Goal: Task Accomplishment & Management: Manage account settings

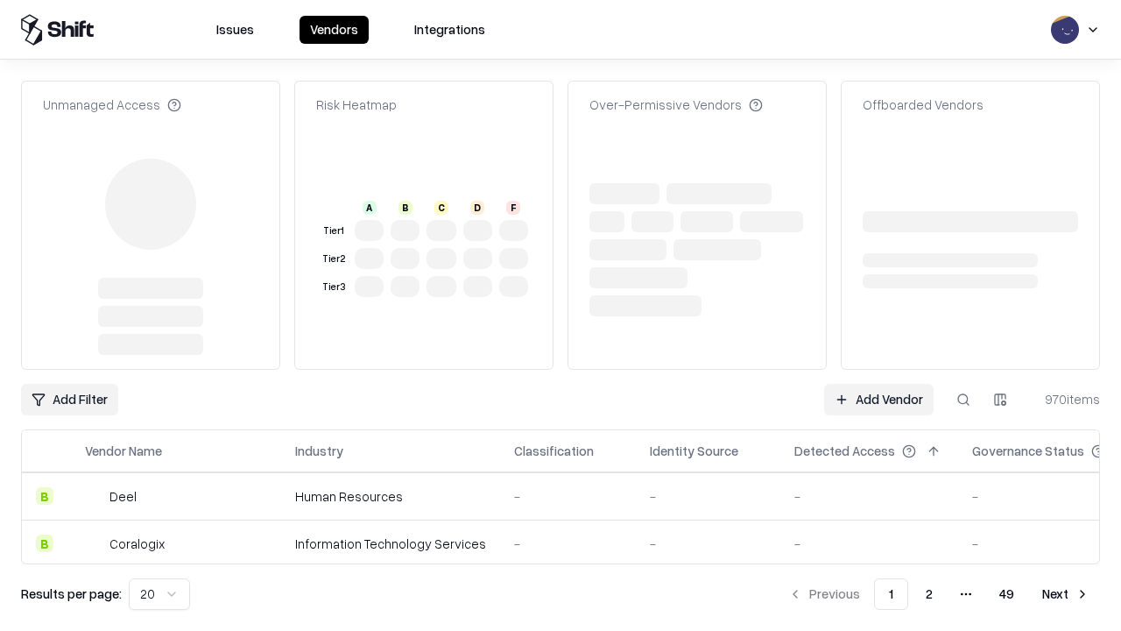
click at [879, 384] on link "Add Vendor" at bounding box center [879, 400] width 110 height 32
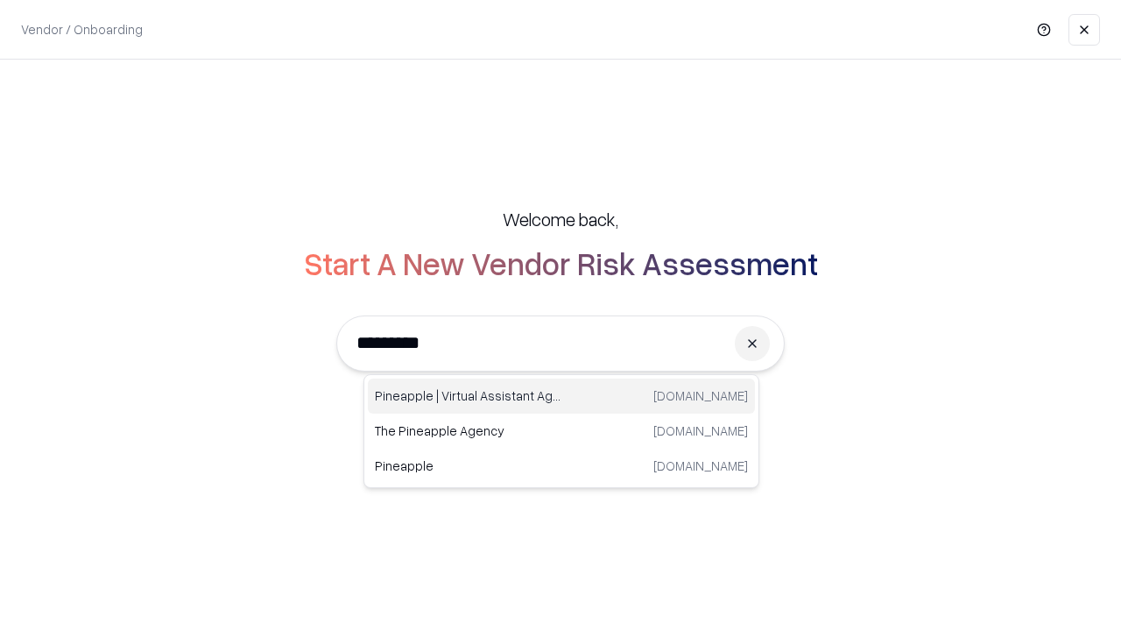
click at [562, 396] on div "Pineapple | Virtual Assistant Agency trypineapple.com" at bounding box center [561, 395] width 387 height 35
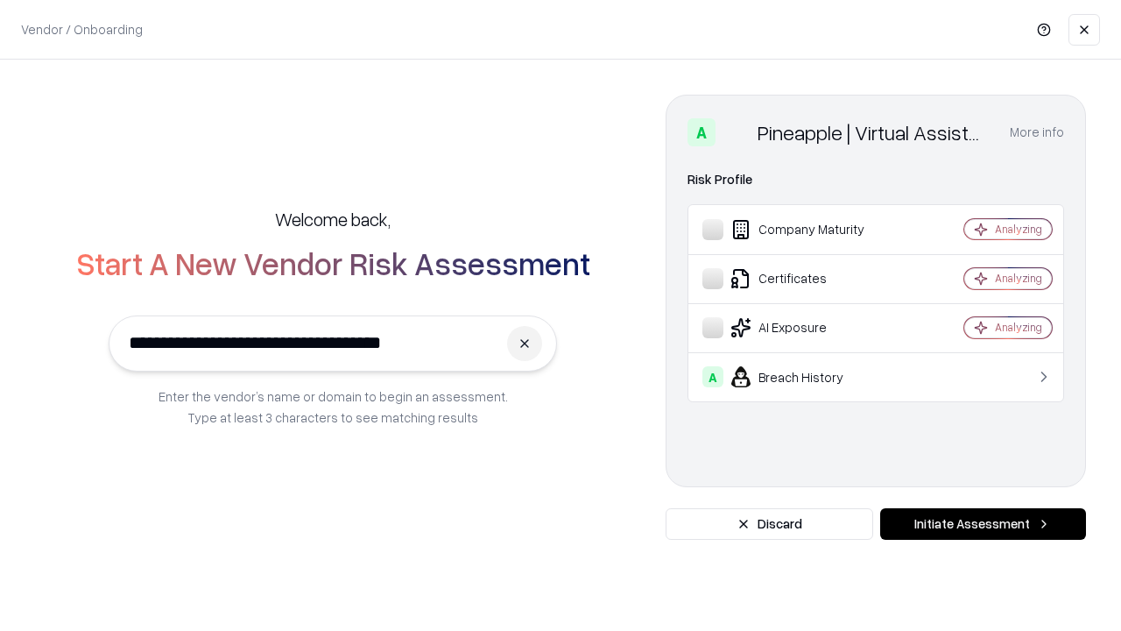
type input "**********"
click at [983, 524] on button "Initiate Assessment" at bounding box center [983, 524] width 206 height 32
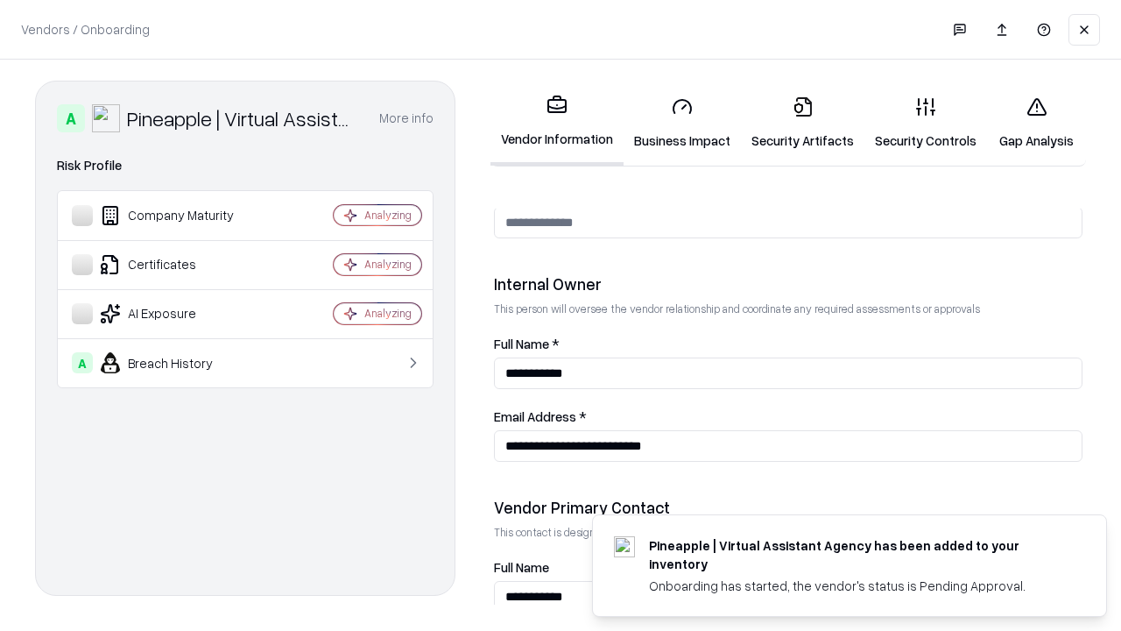
scroll to position [908, 0]
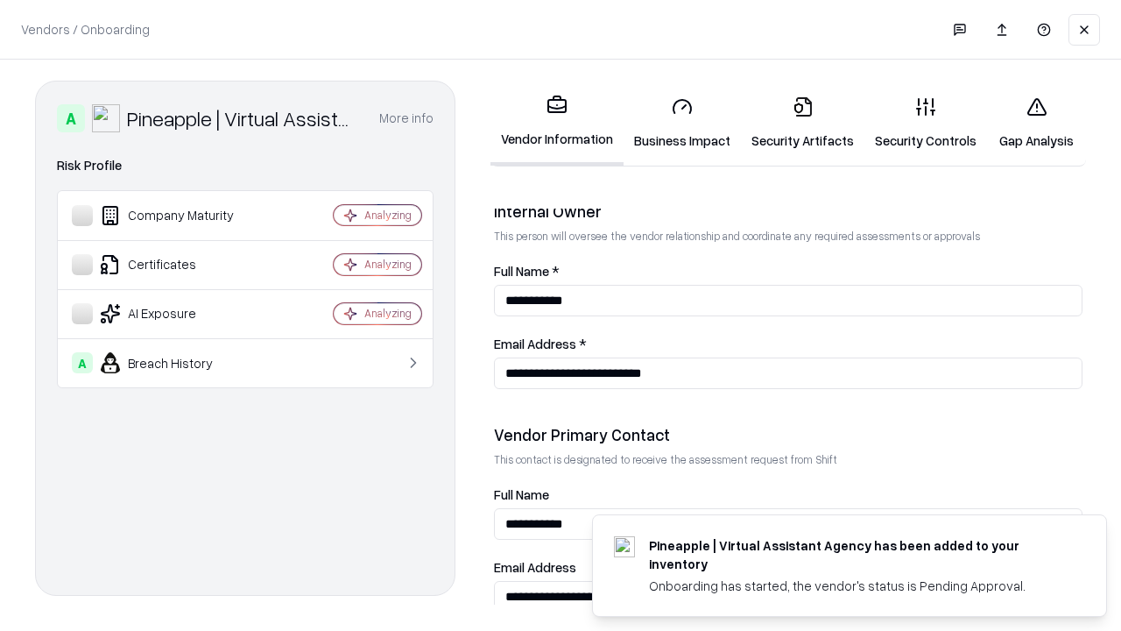
click at [802, 123] on link "Security Artifacts" at bounding box center [803, 122] width 124 height 81
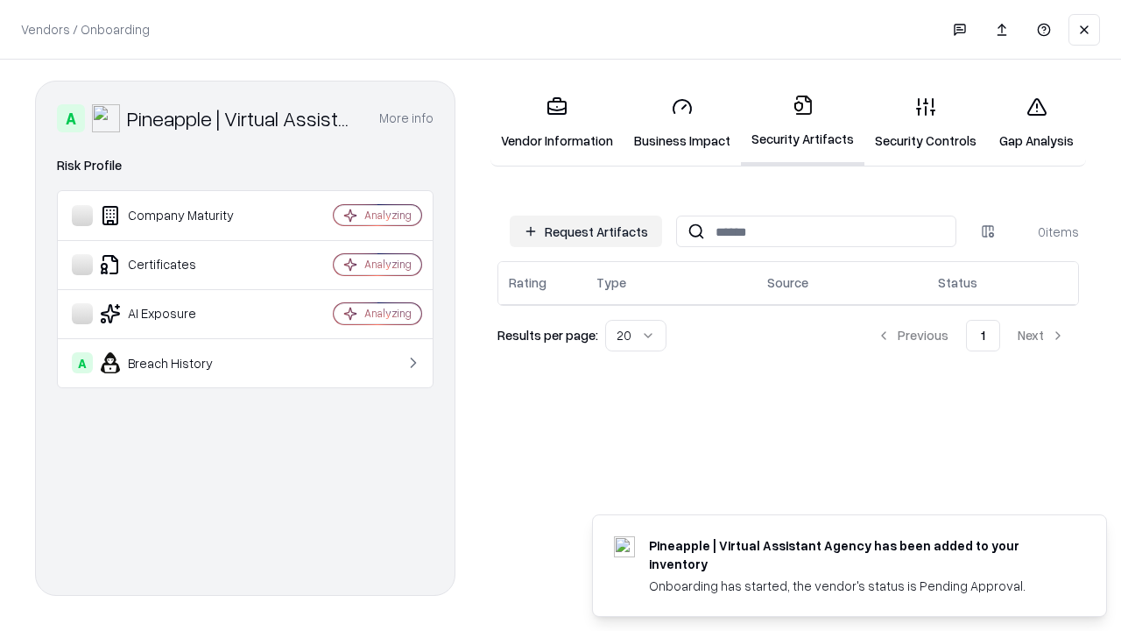
click at [586, 231] on button "Request Artifacts" at bounding box center [586, 232] width 152 height 32
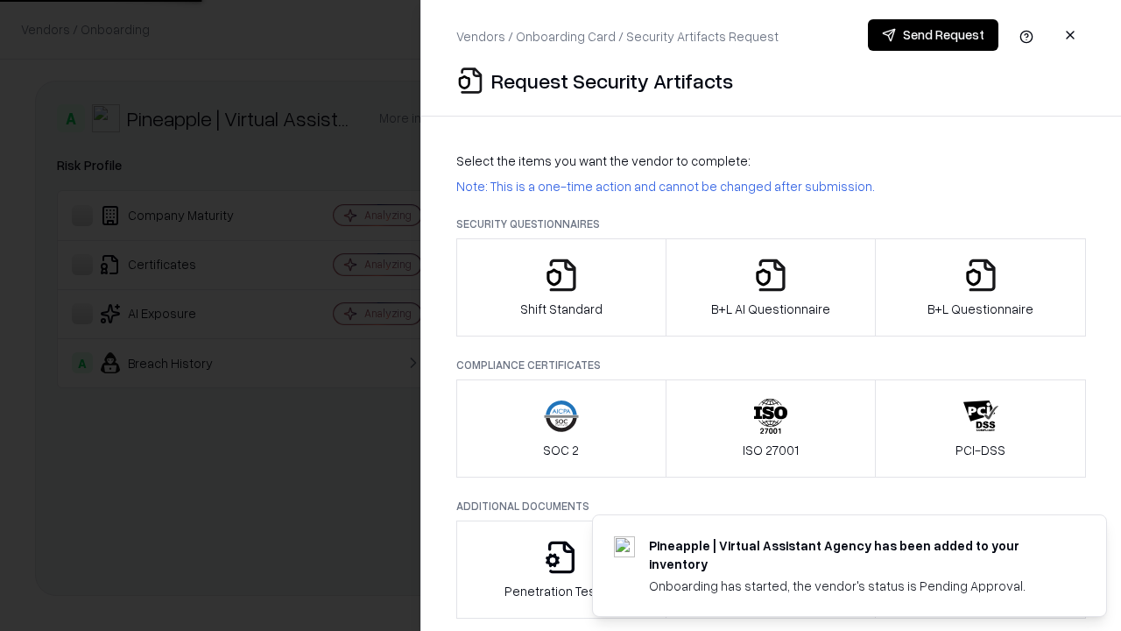
click at [980, 287] on icon "button" at bounding box center [981, 275] width 35 height 35
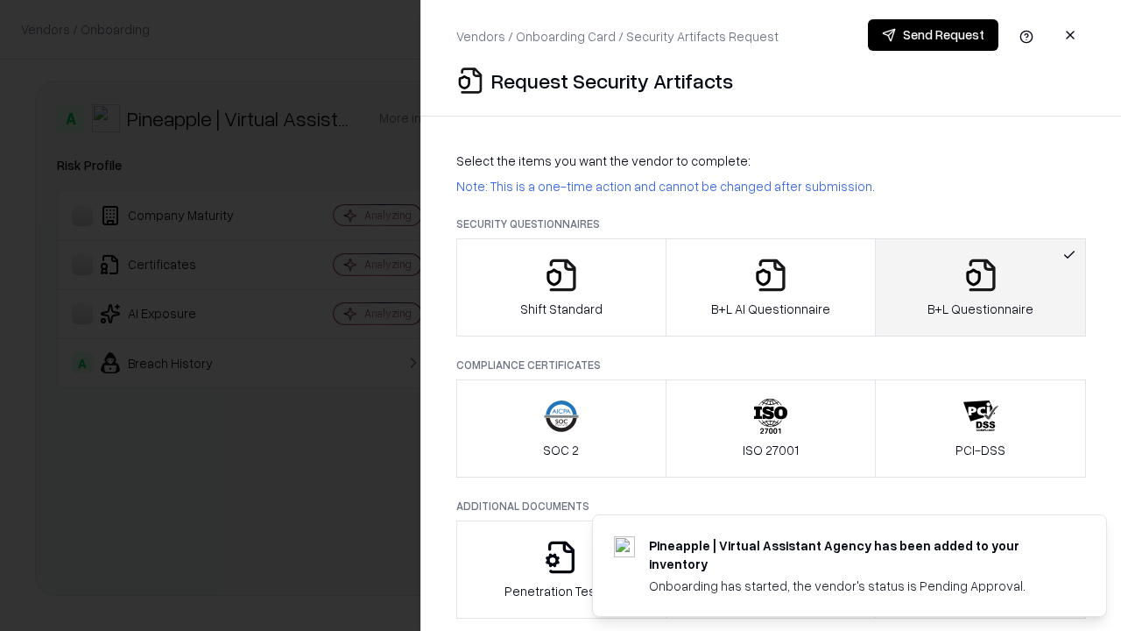
click at [770, 287] on icon "button" at bounding box center [770, 275] width 35 height 35
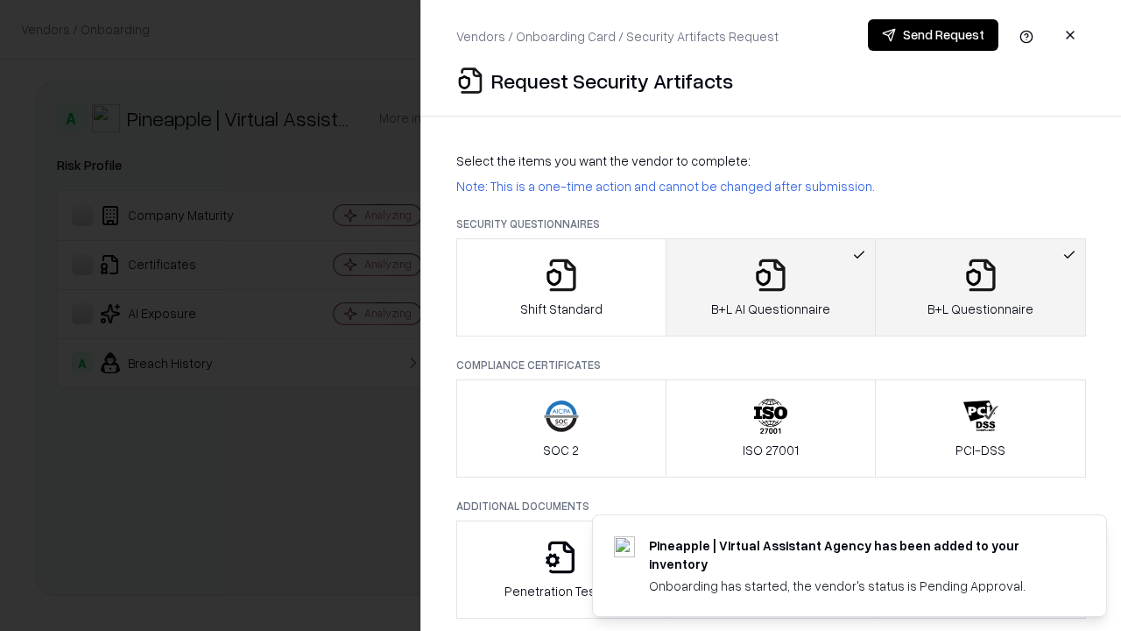
click at [933, 35] on button "Send Request" at bounding box center [933, 35] width 131 height 32
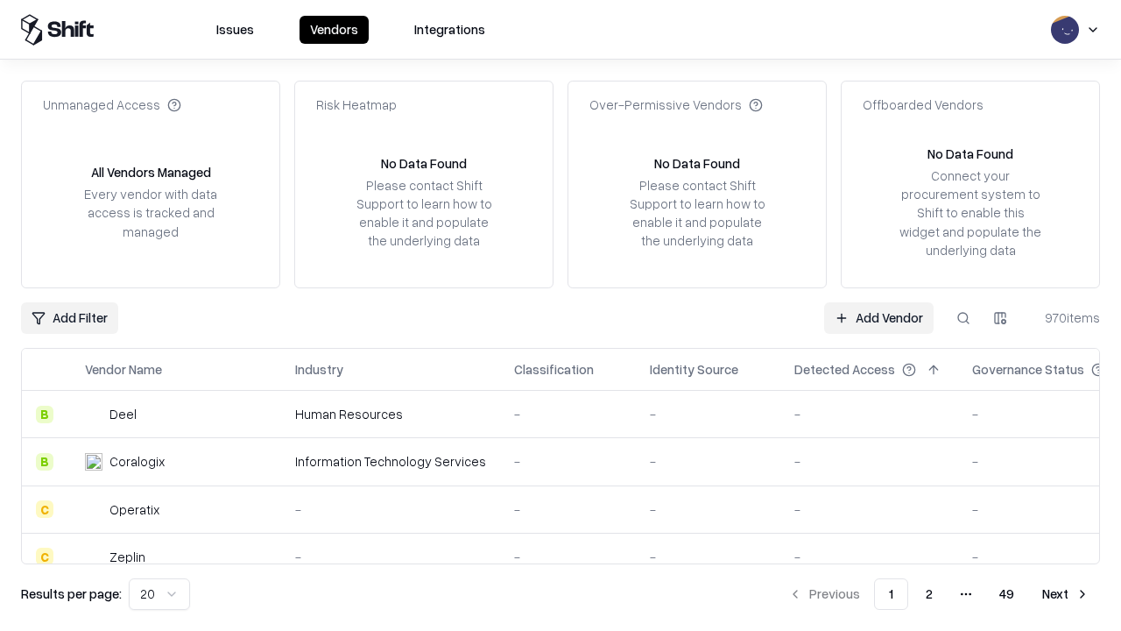
click at [964, 317] on button at bounding box center [964, 318] width 32 height 32
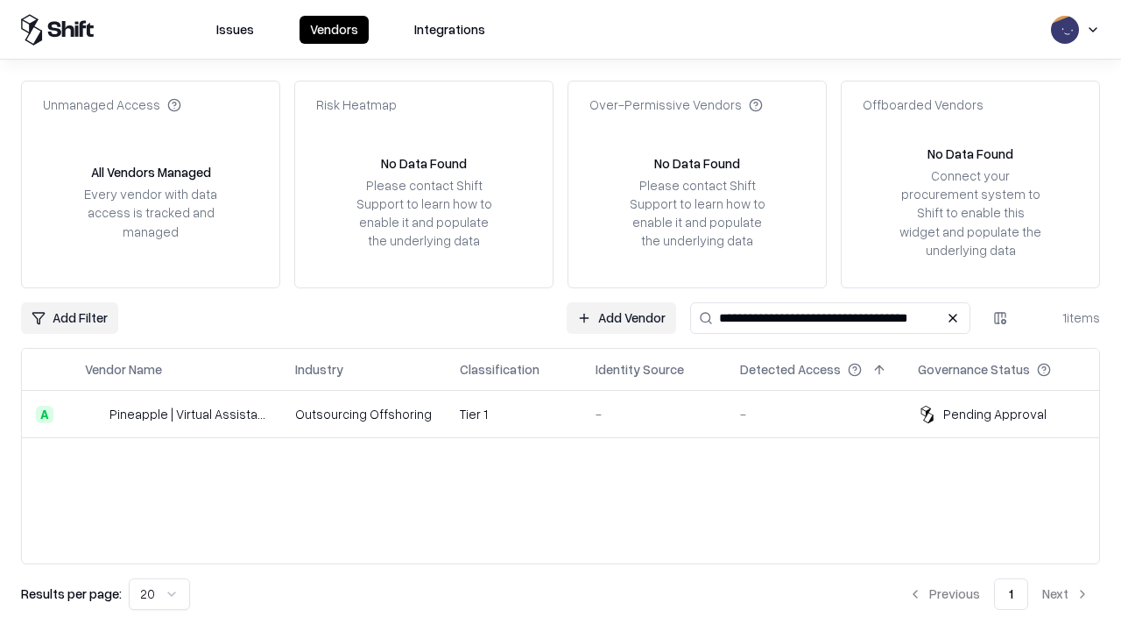
type input "**********"
click at [571, 414] on td "Tier 1" at bounding box center [514, 414] width 136 height 47
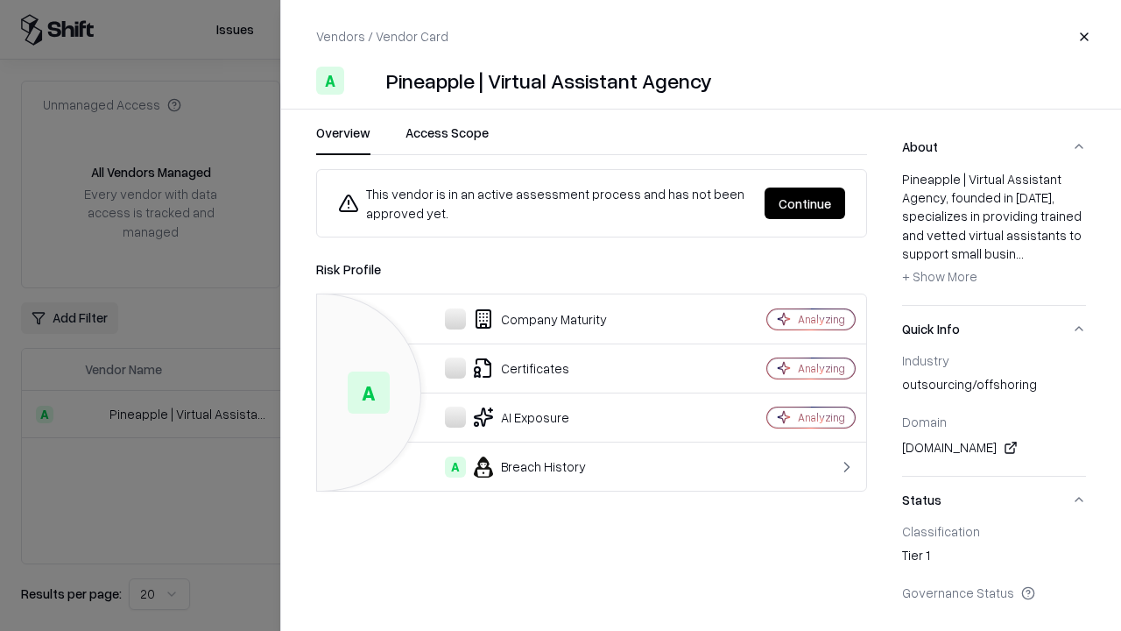
click at [805, 203] on button "Continue" at bounding box center [805, 203] width 81 height 32
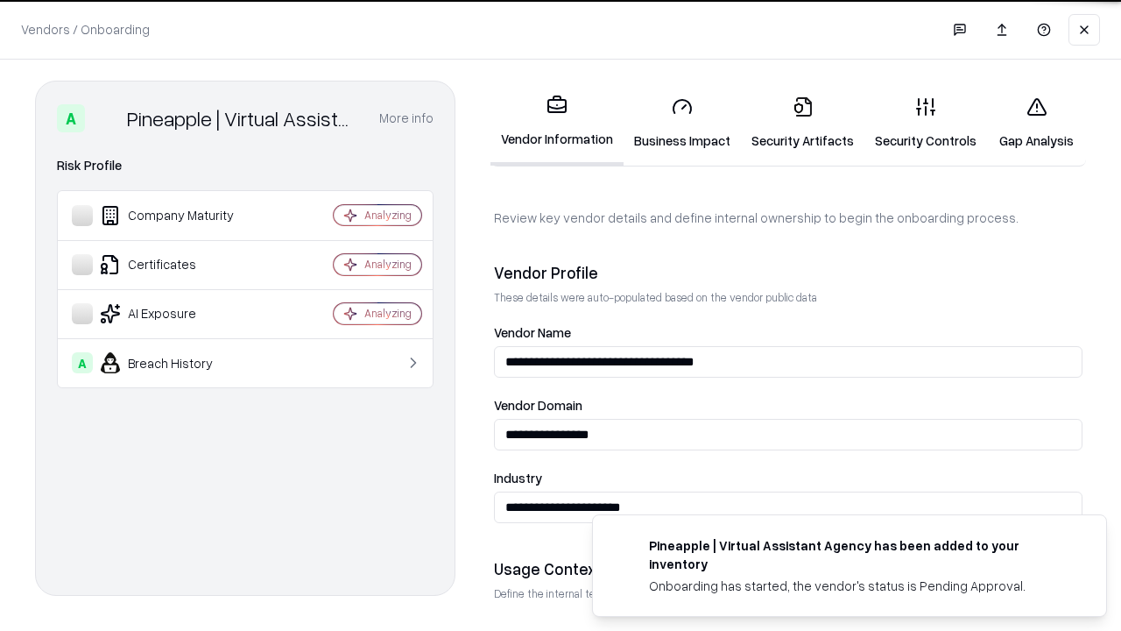
click at [802, 123] on link "Security Artifacts" at bounding box center [803, 122] width 124 height 81
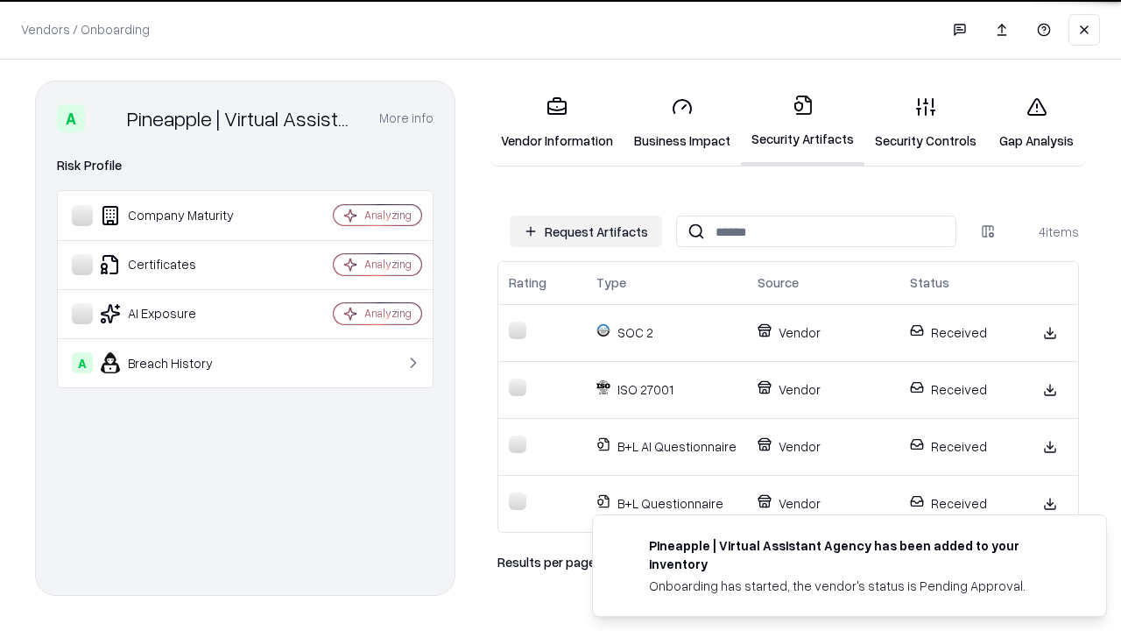
click at [1036, 123] on link "Gap Analysis" at bounding box center [1036, 122] width 99 height 81
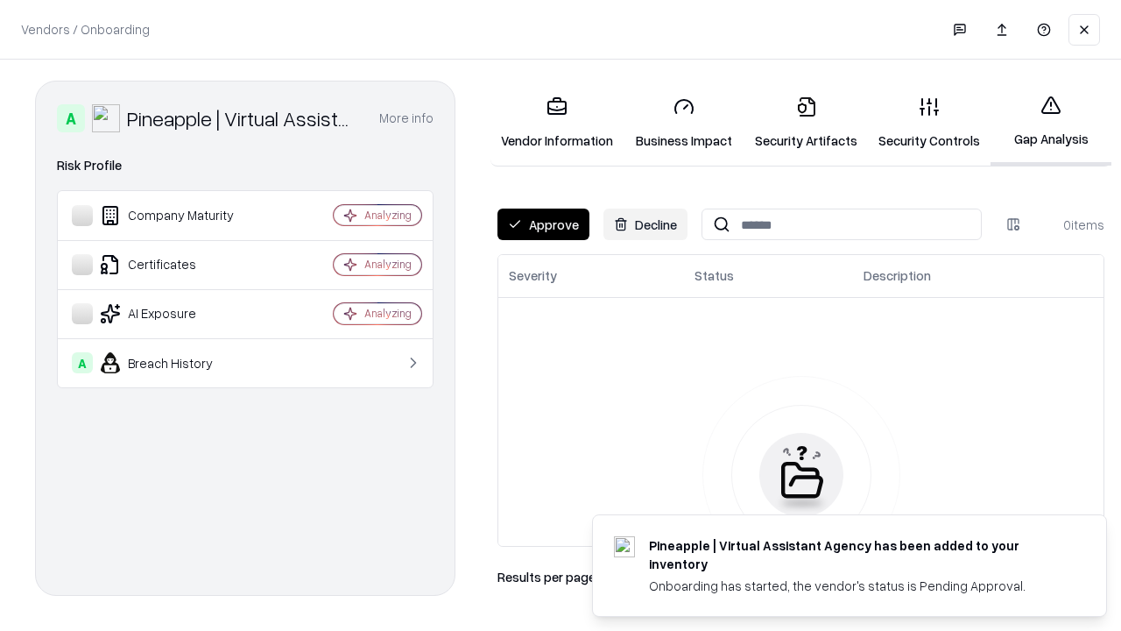
click at [543, 224] on button "Approve" at bounding box center [544, 225] width 92 height 32
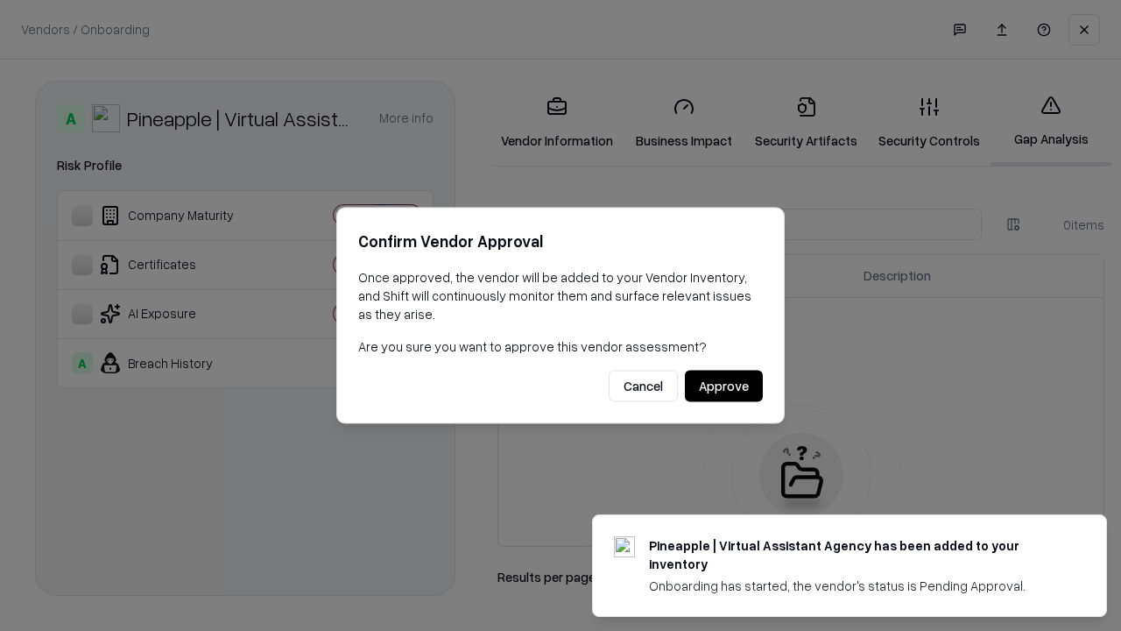
click at [724, 385] on button "Approve" at bounding box center [724, 387] width 78 height 32
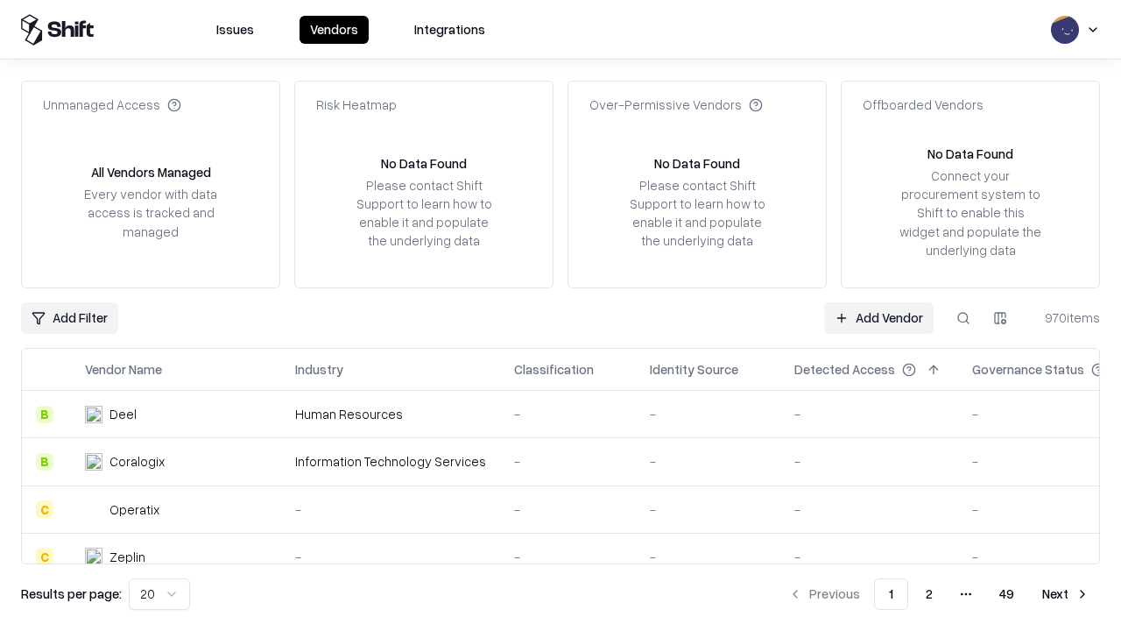
type input "**********"
click at [879, 317] on link "Add Vendor" at bounding box center [879, 318] width 110 height 32
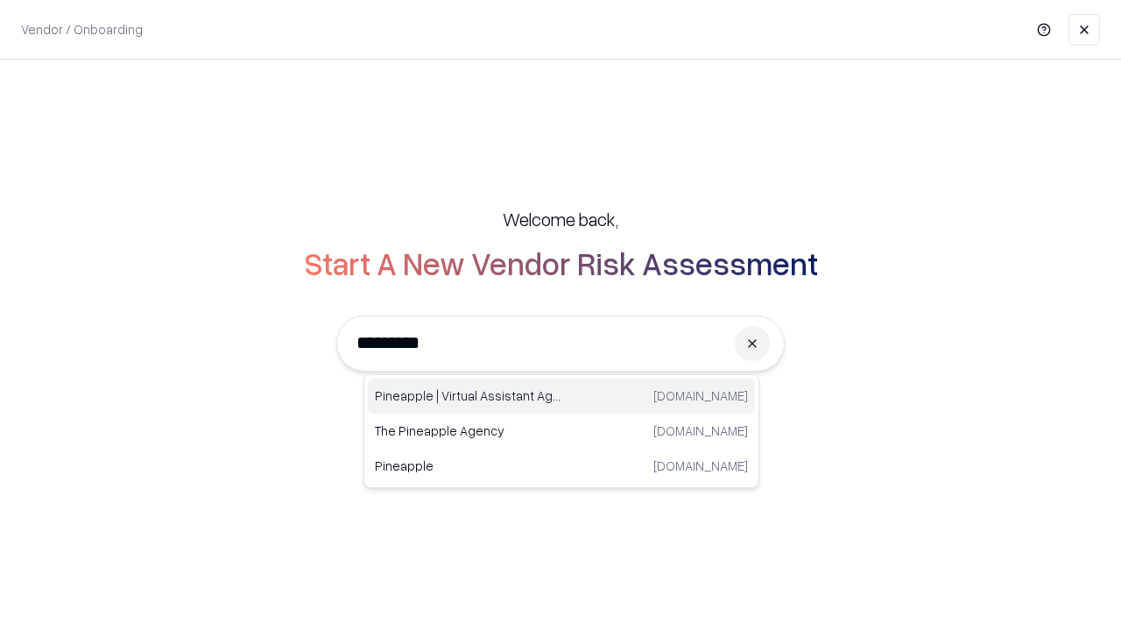
click at [562, 396] on div "Pineapple | Virtual Assistant Agency trypineapple.com" at bounding box center [561, 395] width 387 height 35
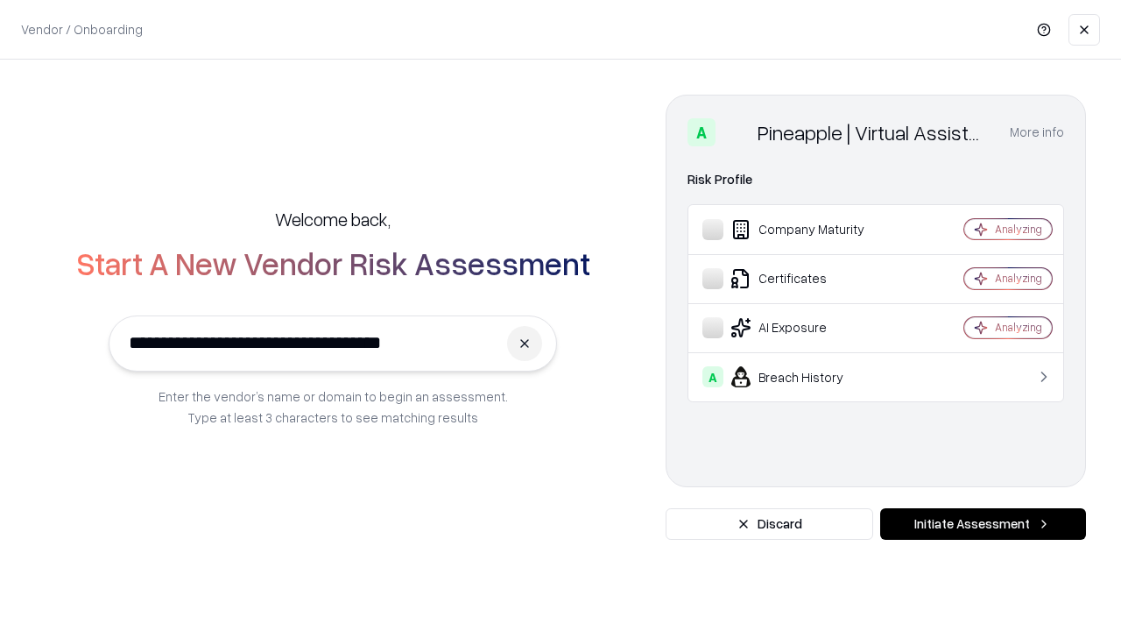
type input "**********"
click at [983, 524] on button "Initiate Assessment" at bounding box center [983, 524] width 206 height 32
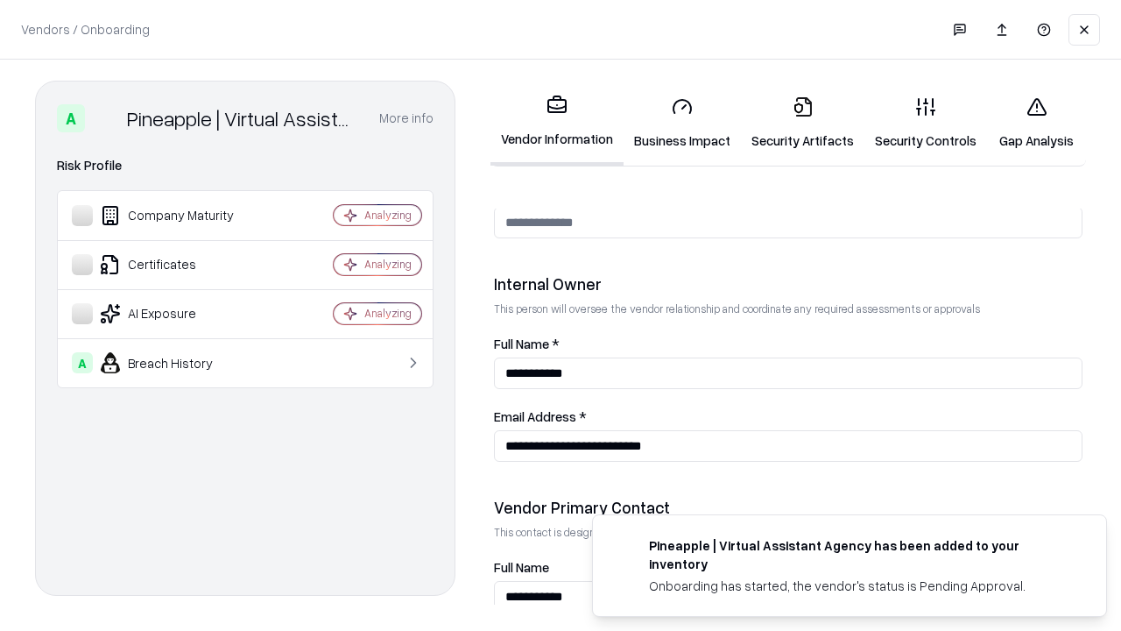
scroll to position [908, 0]
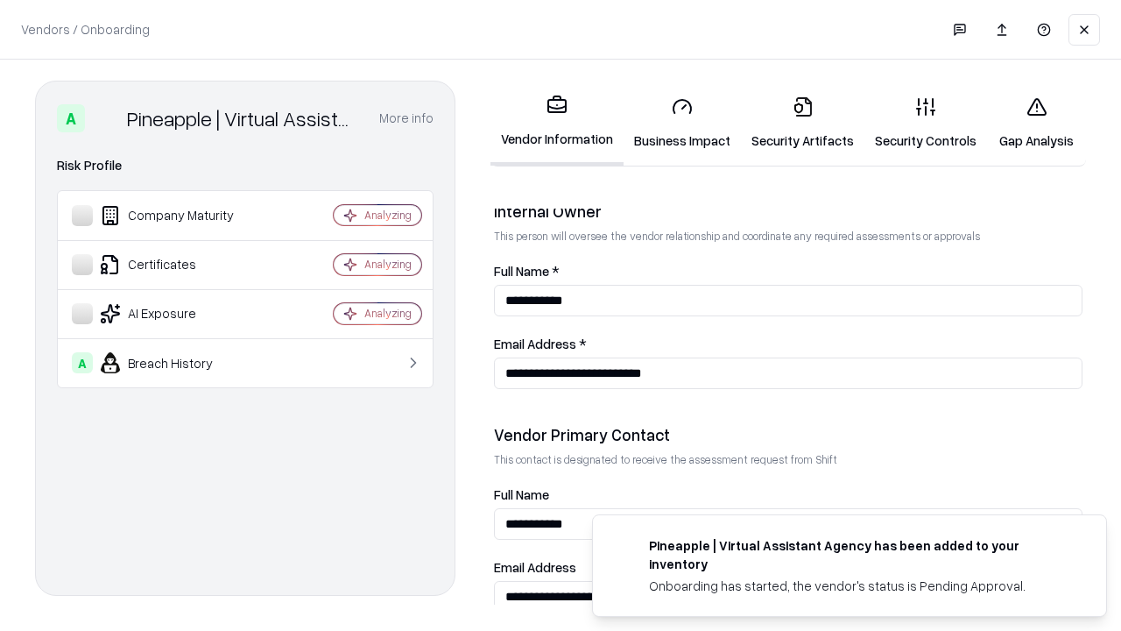
click at [1036, 123] on link "Gap Analysis" at bounding box center [1036, 122] width 99 height 81
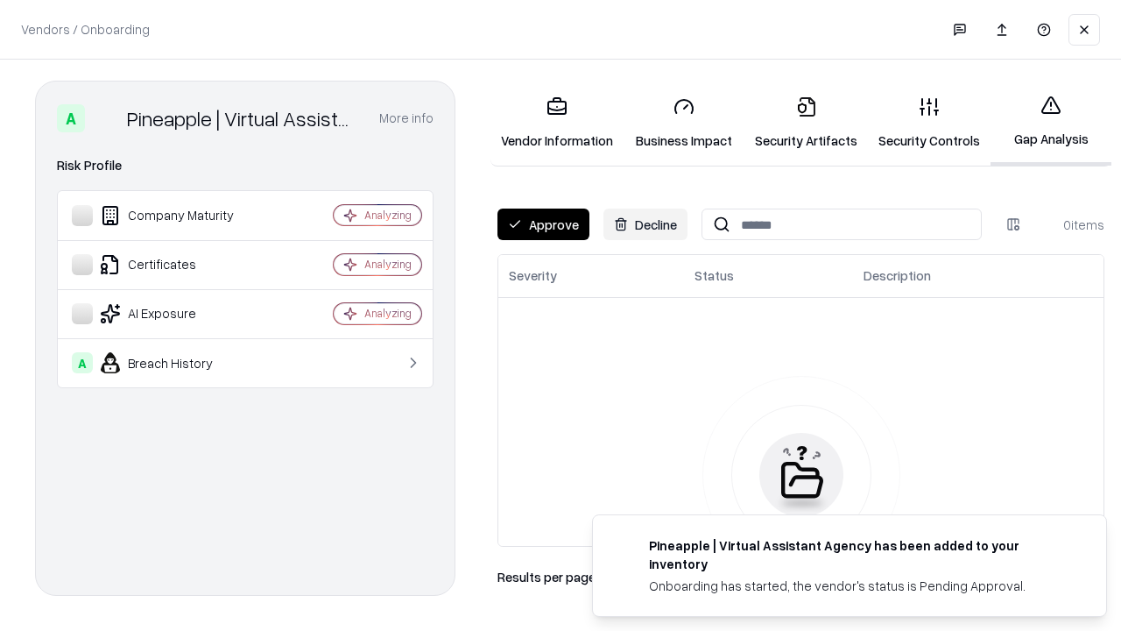
click at [543, 224] on button "Approve" at bounding box center [544, 225] width 92 height 32
